Goal: Transaction & Acquisition: Purchase product/service

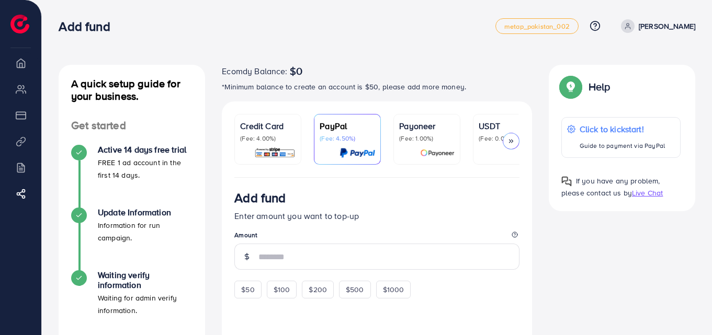
click at [482, 121] on p "USDT" at bounding box center [506, 126] width 55 height 13
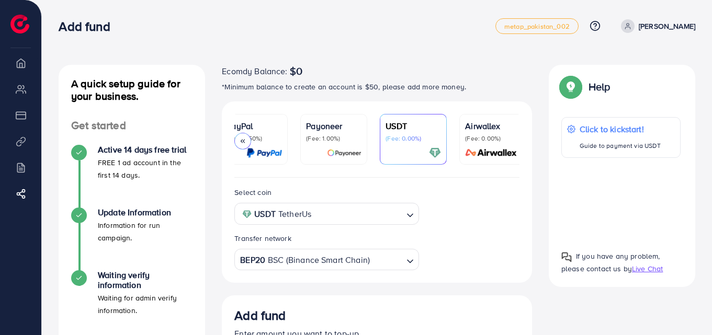
scroll to position [0, 100]
click at [498, 181] on div "Select coin USDT TetherUs Loading... Transfer network BEP20 BSC (Binance Smart …" at bounding box center [377, 230] width 310 height 105
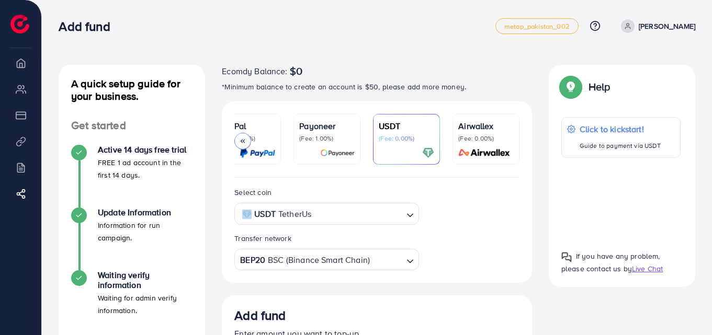
drag, startPoint x: 498, startPoint y: 181, endPoint x: 472, endPoint y: 185, distance: 26.1
click at [472, 185] on div "Select coin USDT TetherUs Loading... Transfer network BEP20 BSC (Binance Smart …" at bounding box center [377, 230] width 310 height 105
click at [472, 178] on ul "Credit Card (Fee: 4.00%) PayPal (Fee: 4.50%) Payoneer (Fee: 1.00%) USDT (Fee: 0…" at bounding box center [376, 146] width 285 height 64
drag, startPoint x: 472, startPoint y: 180, endPoint x: 433, endPoint y: 182, distance: 39.3
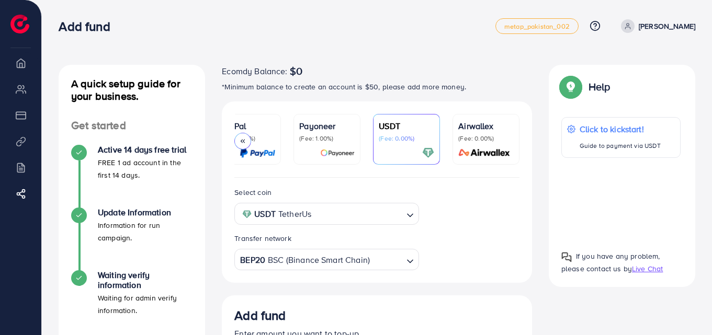
click at [434, 182] on div "Select coin USDT TetherUs Loading... Transfer network BEP20 BSC (Binance Smart …" at bounding box center [377, 230] width 310 height 105
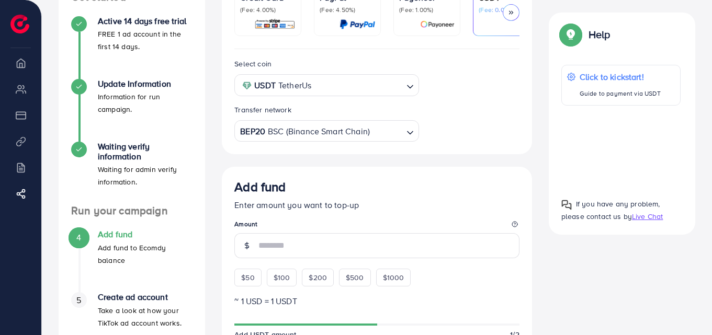
scroll to position [128, 0]
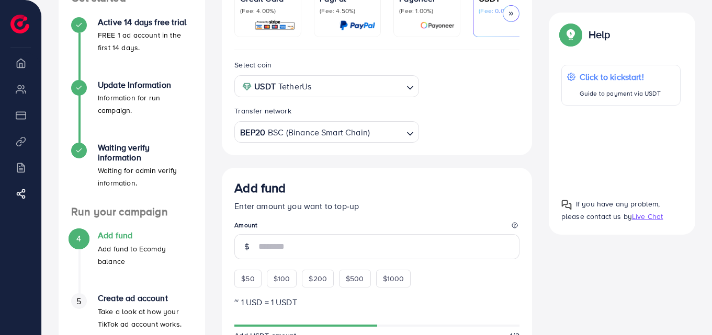
click at [283, 31] on img at bounding box center [274, 25] width 41 height 12
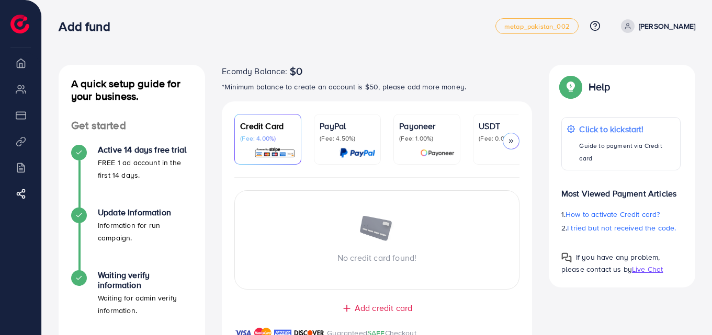
click at [17, 94] on li "My ad accounts" at bounding box center [20, 88] width 41 height 21
click at [24, 89] on li "My ad accounts" at bounding box center [20, 88] width 41 height 21
click at [25, 70] on li "Overview" at bounding box center [20, 62] width 41 height 21
click at [21, 144] on li "Product Links" at bounding box center [20, 141] width 41 height 21
click at [504, 146] on div at bounding box center [511, 141] width 17 height 17
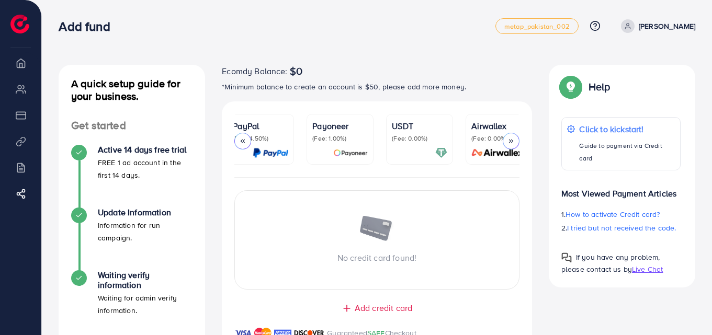
scroll to position [0, 100]
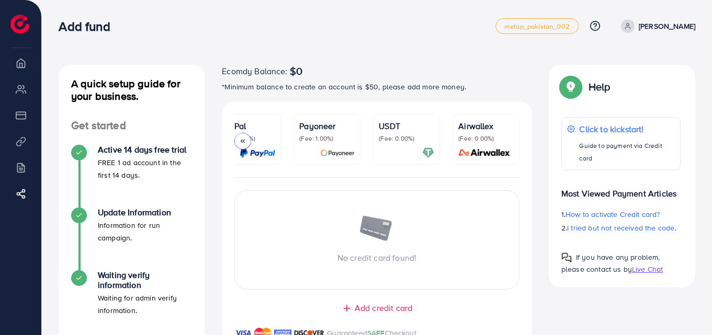
click at [409, 154] on div at bounding box center [406, 153] width 55 height 12
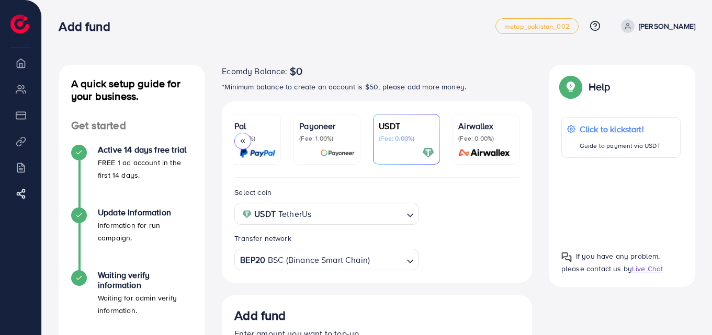
click at [25, 69] on li "Overview" at bounding box center [20, 62] width 41 height 21
